Goal: Communication & Community: Answer question/provide support

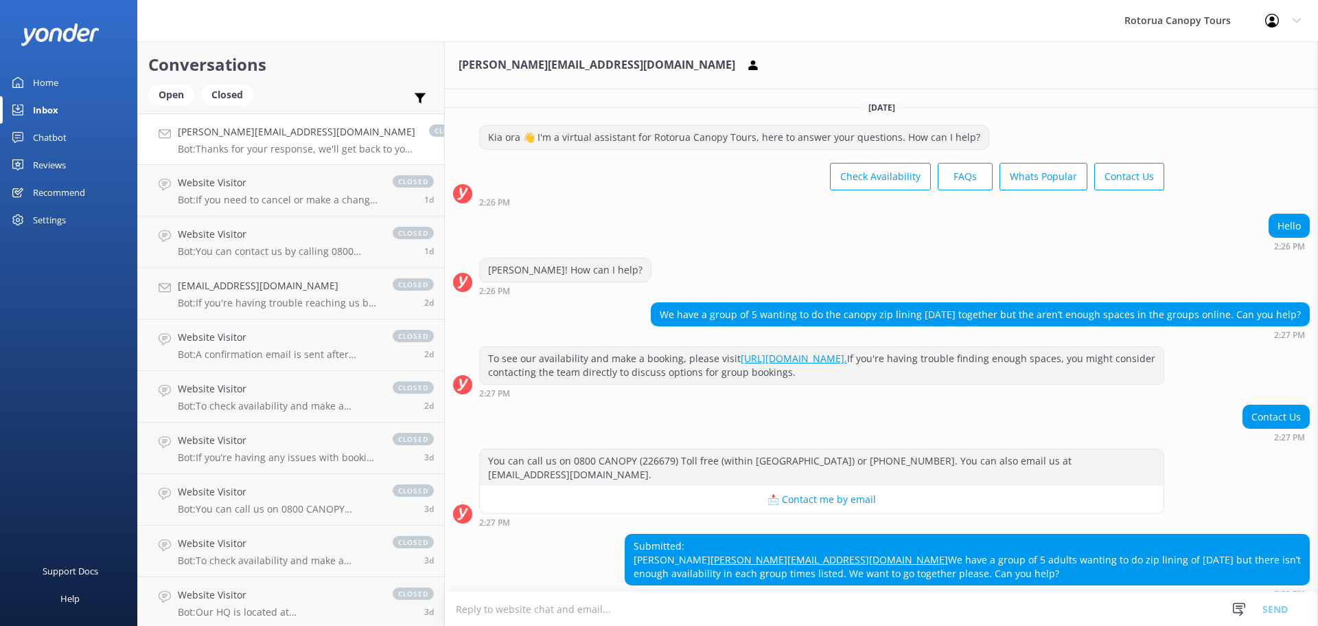
scroll to position [102, 0]
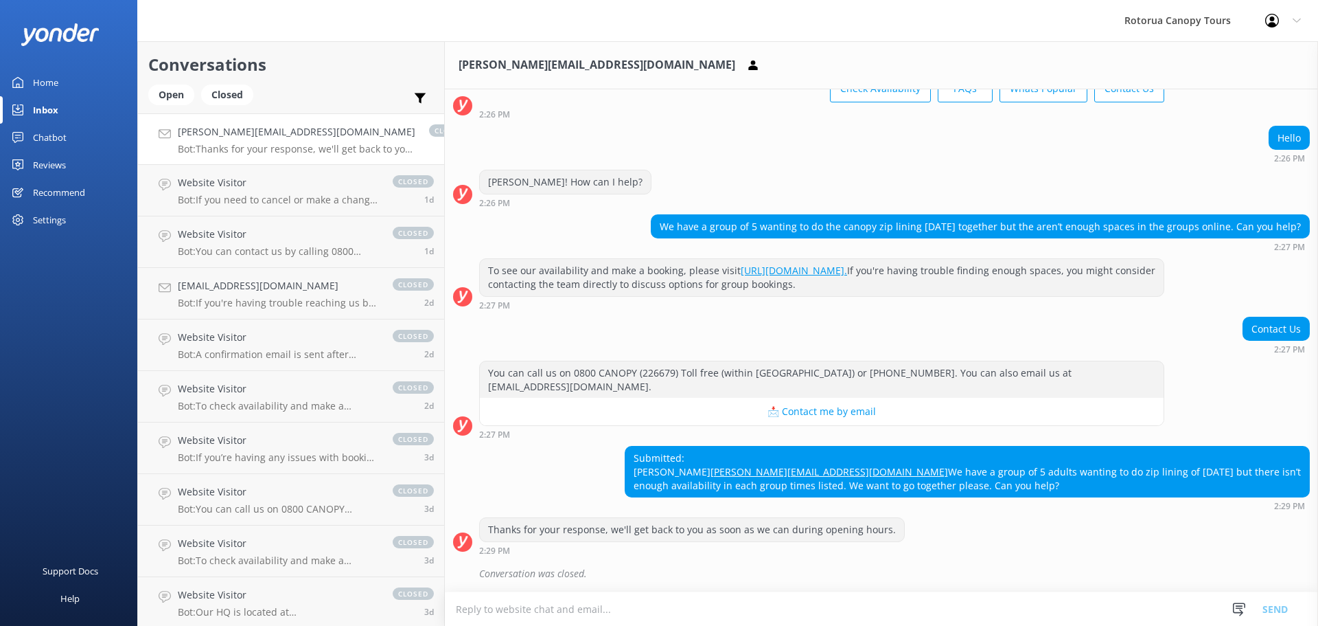
click at [504, 610] on textarea at bounding box center [881, 609] width 873 height 34
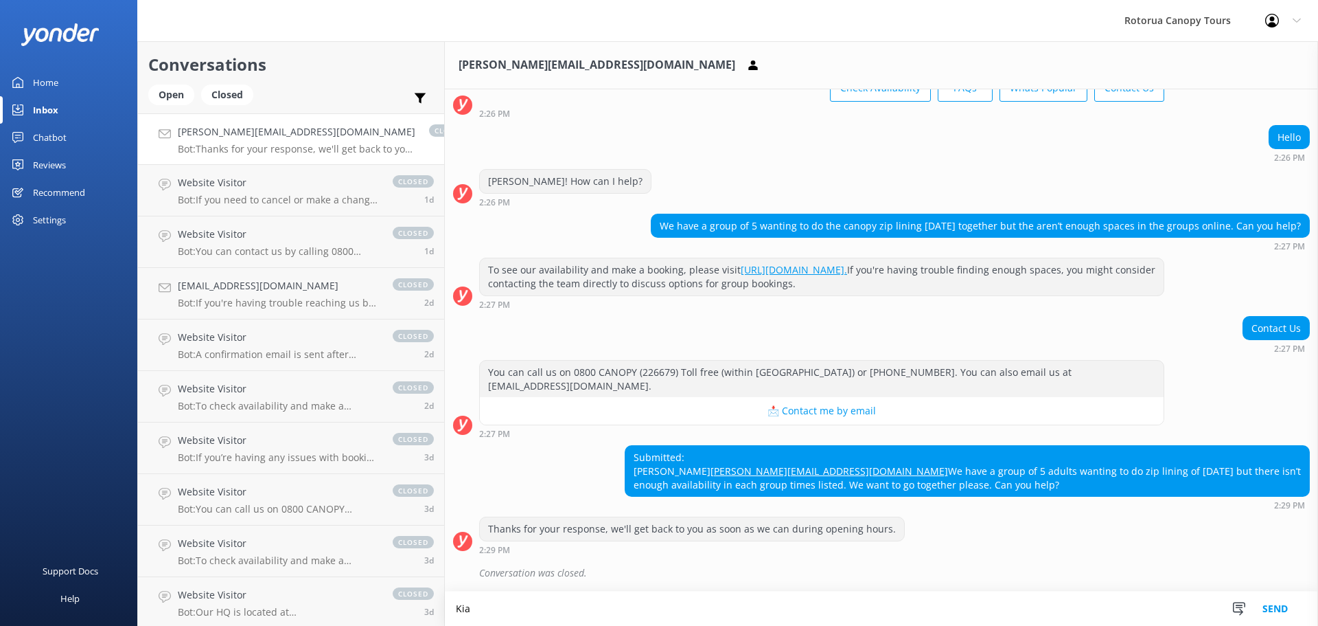
scroll to position [102, 0]
click at [612, 605] on textarea "[PERSON_NAME], unfortunately, we do not have anyavailability" at bounding box center [881, 608] width 873 height 34
click at [613, 606] on textarea "[PERSON_NAME], unfortunately, we do not have anyavailability" at bounding box center [881, 608] width 873 height 34
click at [677, 605] on textarea "Kia Ora, unfortunately, we do not have any availability" at bounding box center [881, 608] width 873 height 34
click at [886, 608] on textarea "[PERSON_NAME], unfortunately, we do not have any availability for 5 people [DAT…" at bounding box center [881, 608] width 873 height 34
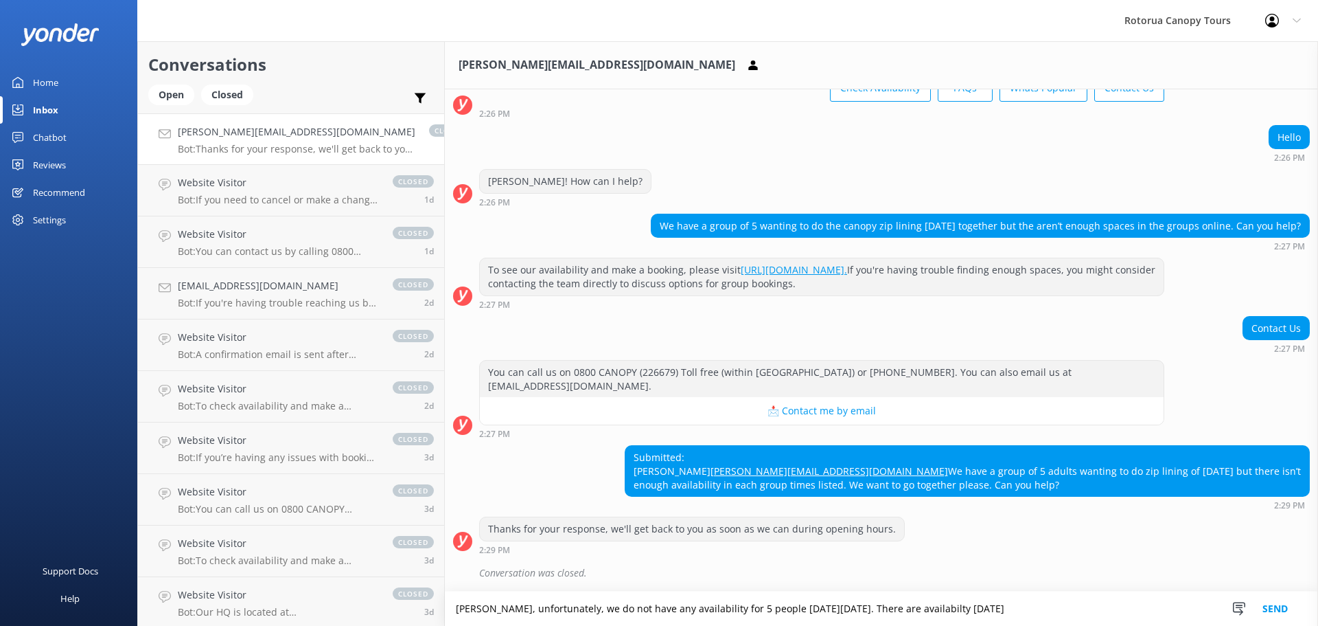
click at [961, 604] on textarea "Kia Ora, unfortunately, we do not have any availability for 5 people on Thursda…" at bounding box center [881, 608] width 873 height 34
click at [1033, 608] on textarea "Kia Ora, unfortunately, we do not have any availability for 5 people on Thursda…" at bounding box center [881, 608] width 873 height 34
drag, startPoint x: 959, startPoint y: 255, endPoint x: 454, endPoint y: 242, distance: 505.6
click at [454, 242] on div "Today Kia ora 👋 I'm a virtual assistant for Rotorua Canopy Tours, here to answe…" at bounding box center [881, 296] width 873 height 590
copy div "2:27 PM To see our availability and make a booking, please visit https://www.ca…"
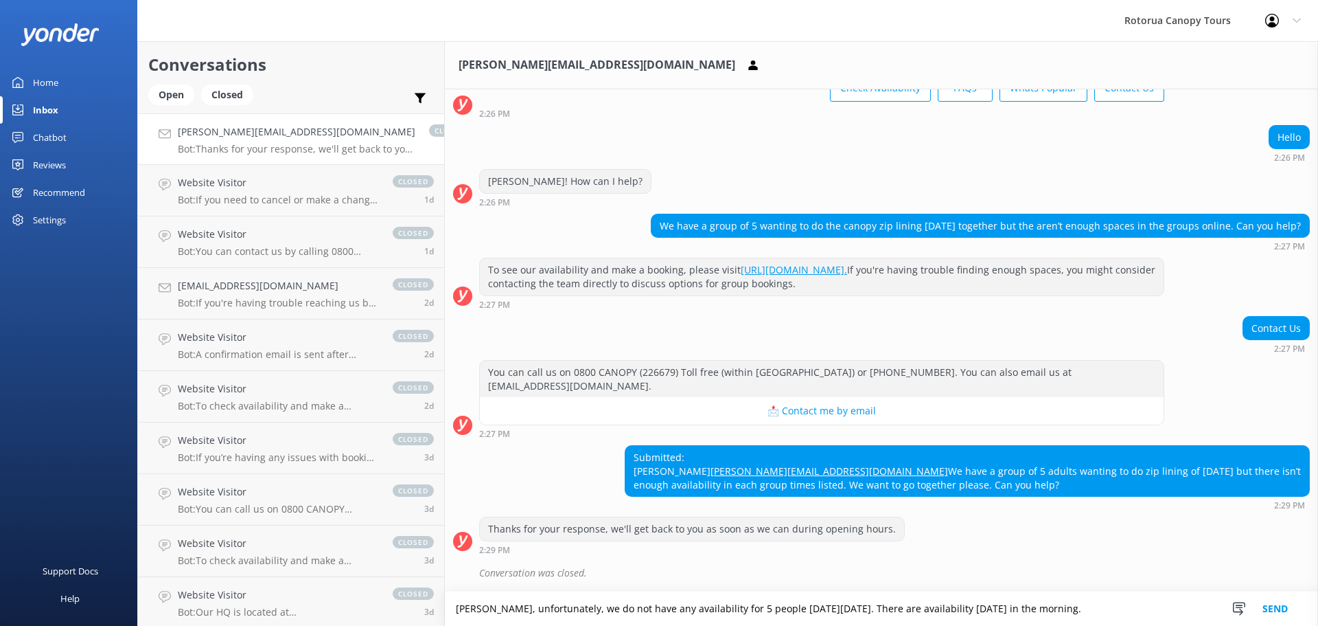
click at [1106, 604] on textarea "Kia Ora, unfortunately, we do not have any availability for 5 people on Thursda…" at bounding box center [881, 608] width 873 height 34
drag, startPoint x: 914, startPoint y: 609, endPoint x: 889, endPoint y: 603, distance: 25.5
click at [889, 603] on textarea "Kia Ora, unfortunately, we do not have any availability for 5 people on Thursda…" at bounding box center [881, 608] width 873 height 34
click at [1020, 610] on textarea "Kia Ora, unfortunately, we do not have any availability for 5 people on Thursda…" at bounding box center [881, 608] width 873 height 34
drag, startPoint x: 1131, startPoint y: 610, endPoint x: 1062, endPoint y: 608, distance: 68.7
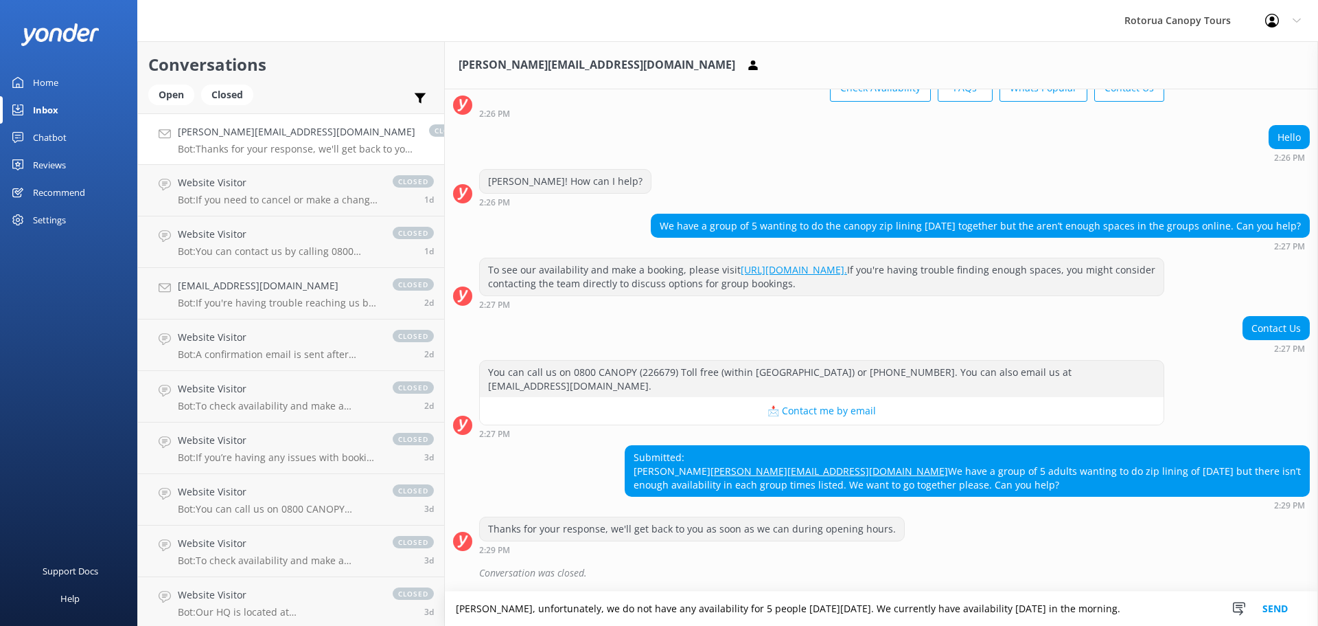
click at [1062, 608] on textarea "Kia Ora, unfortunately, we do not have any availability for 5 people on Thursda…" at bounding box center [881, 608] width 873 height 34
click at [1020, 606] on textarea "Kia Ora, unfortunately, we do not have any availability for 5 people on Thursda…" at bounding box center [881, 608] width 873 height 34
click at [1130, 605] on textarea "Kia Ora, unfortunately, we do not have any availability for 5 people on Thursda…" at bounding box center [881, 608] width 873 height 34
paste textarea "2:27 PM To see our availability and make a booking, please visit https://www.ca…"
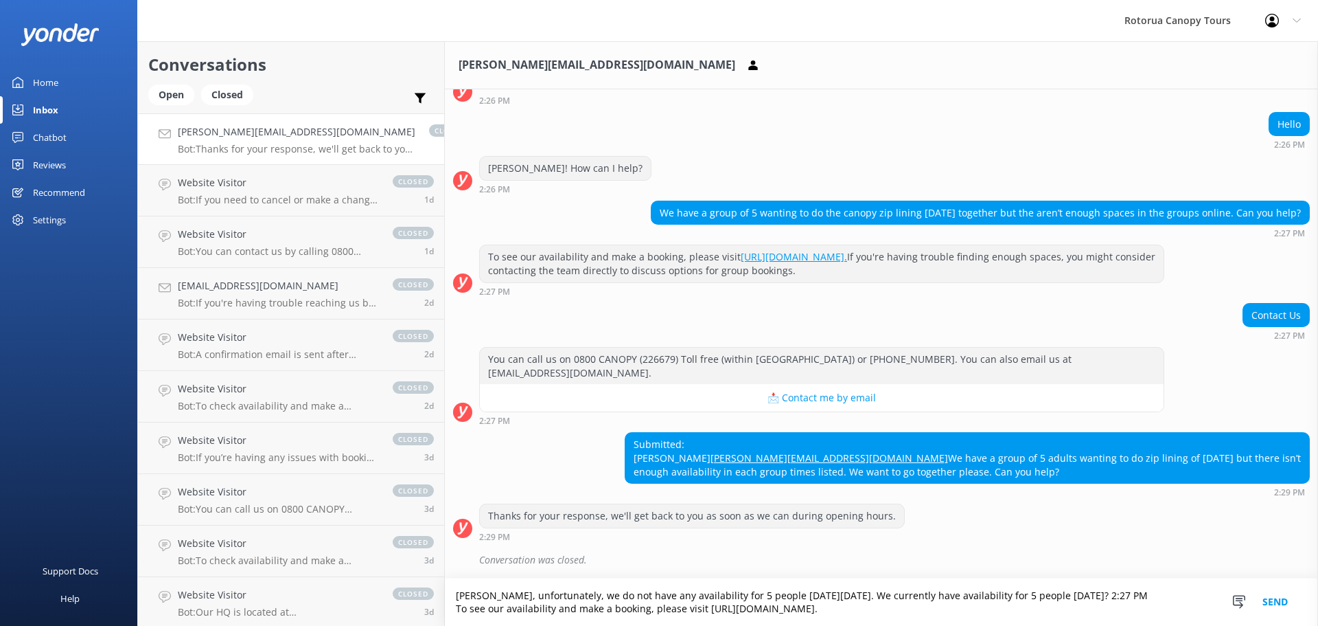
drag, startPoint x: 1163, startPoint y: 592, endPoint x: 1125, endPoint y: 589, distance: 38.6
click at [1125, 589] on textarea "Kia Ora, unfortunately, we do not have any availability for 5 people on Thursda…" at bounding box center [881, 601] width 873 height 47
click at [457, 595] on textarea "Kia Ora, unfortunately, we do not have any availability for 5 people on Thursda…" at bounding box center [881, 601] width 873 height 47
click at [465, 597] on textarea "Kia Ora! unfortunately, we do not have any availability for 5 people on Thursda…" at bounding box center [881, 601] width 873 height 47
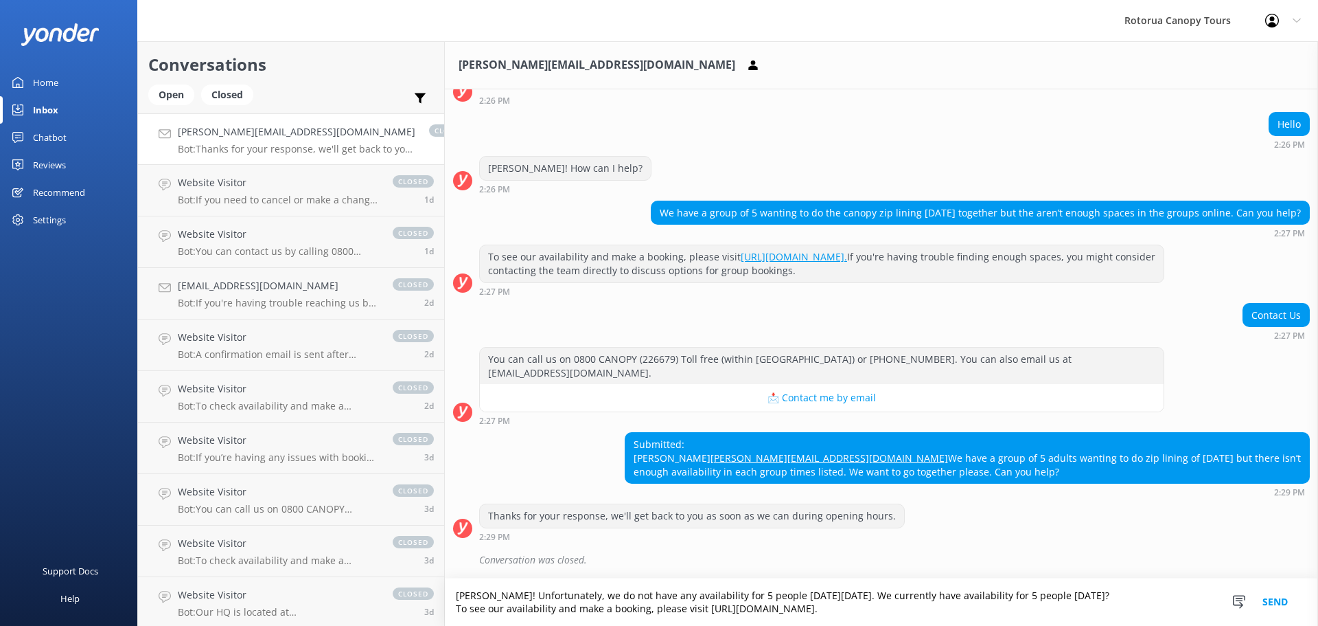
click at [1125, 593] on textarea "Kia Ora! Unfortunately, we do not have any availability for 5 people on Thursda…" at bounding box center [881, 601] width 873 height 47
click at [1118, 595] on textarea "Kia Ora! Unfortunately, we do not have any availability for 5 people on Thursda…" at bounding box center [881, 601] width 873 height 47
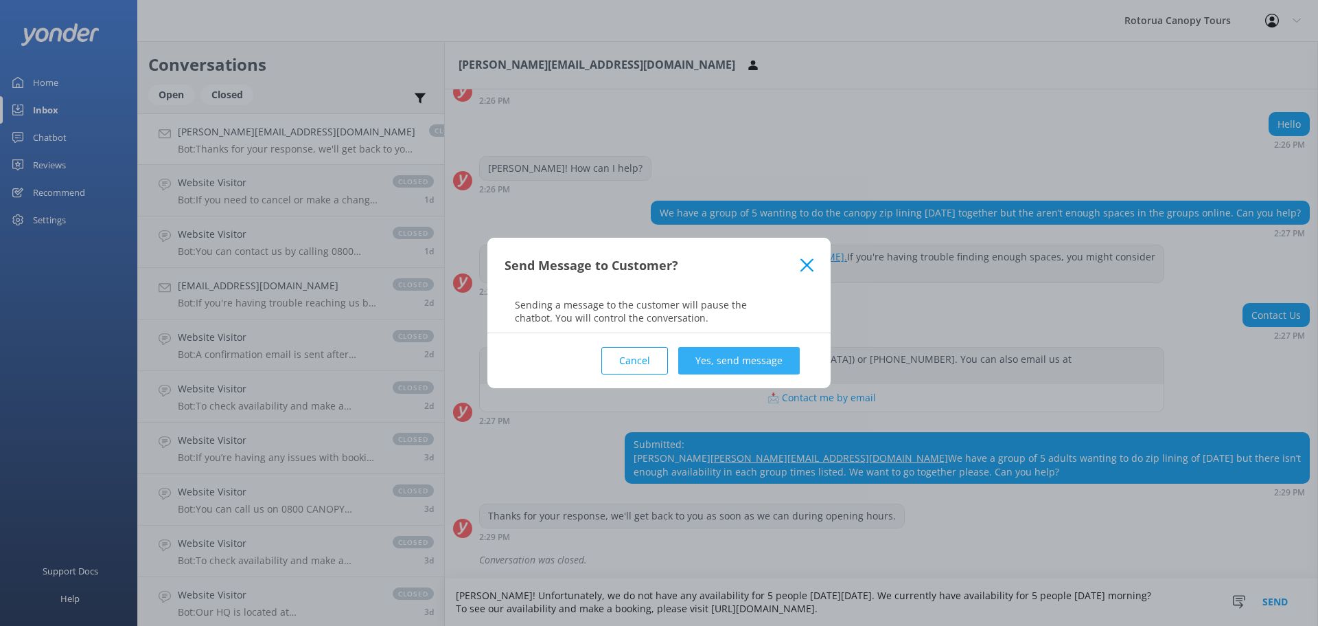
type textarea "Kia Ora! Unfortunately, we do not have any availability for 5 people on Thursda…"
click at [723, 365] on button "Yes, send message" at bounding box center [739, 360] width 122 height 27
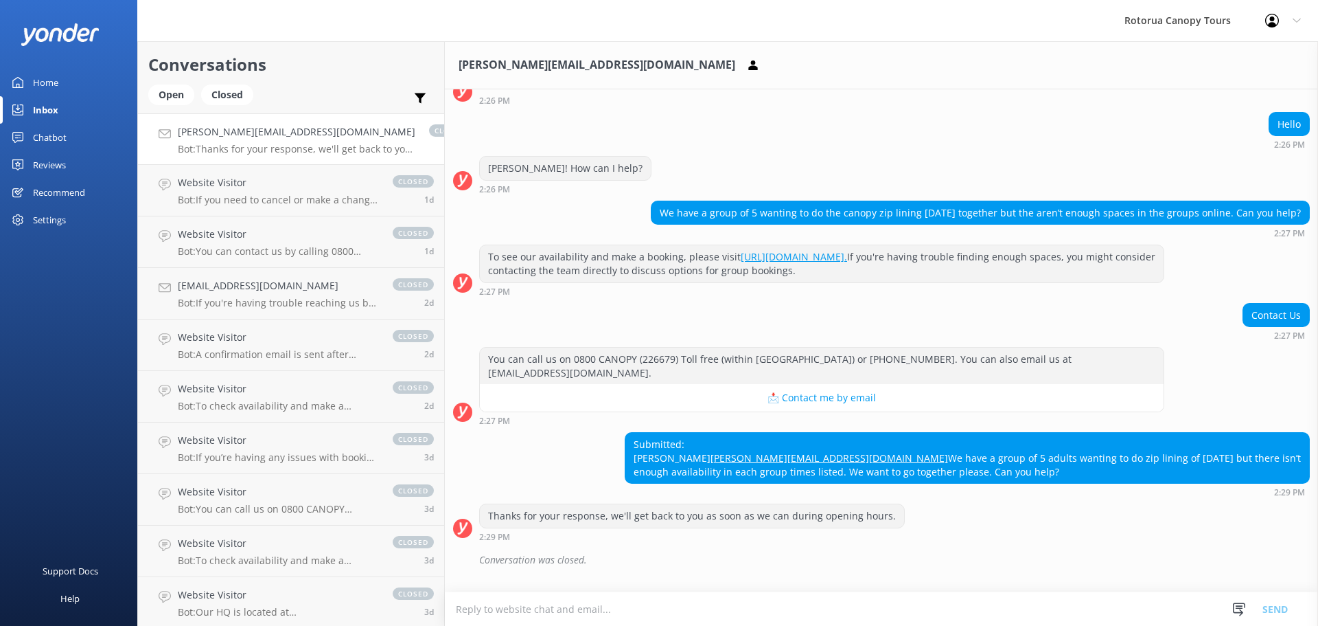
scroll to position [218, 0]
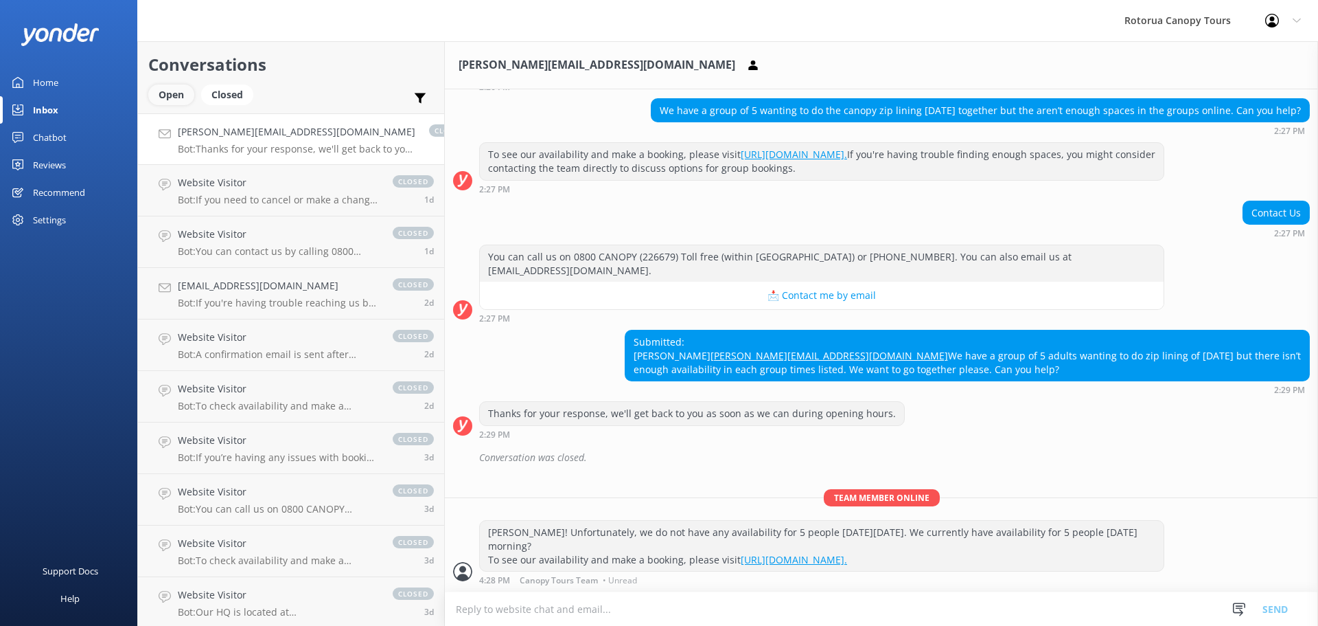
click at [176, 99] on div "Open" at bounding box center [171, 94] width 46 height 21
